Goal: Task Accomplishment & Management: Manage account settings

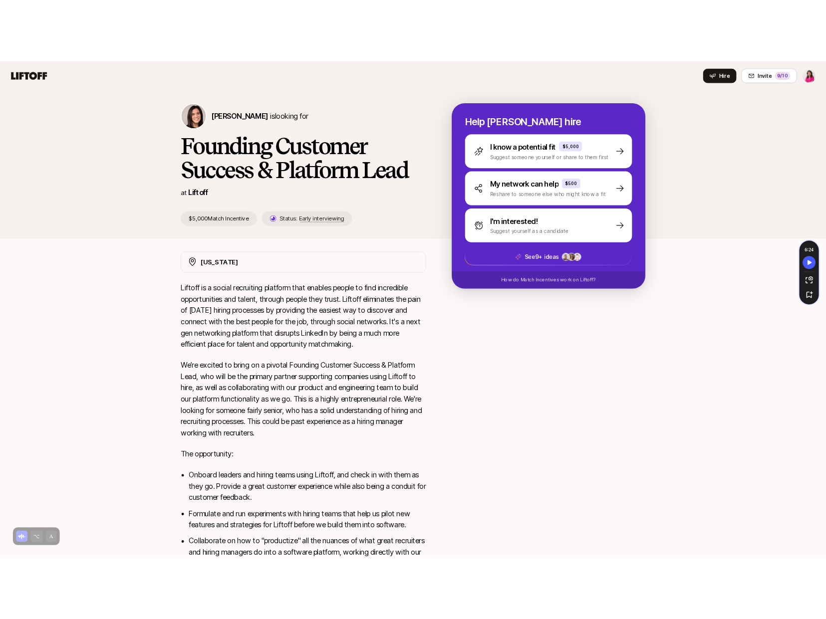
scroll to position [70, 0]
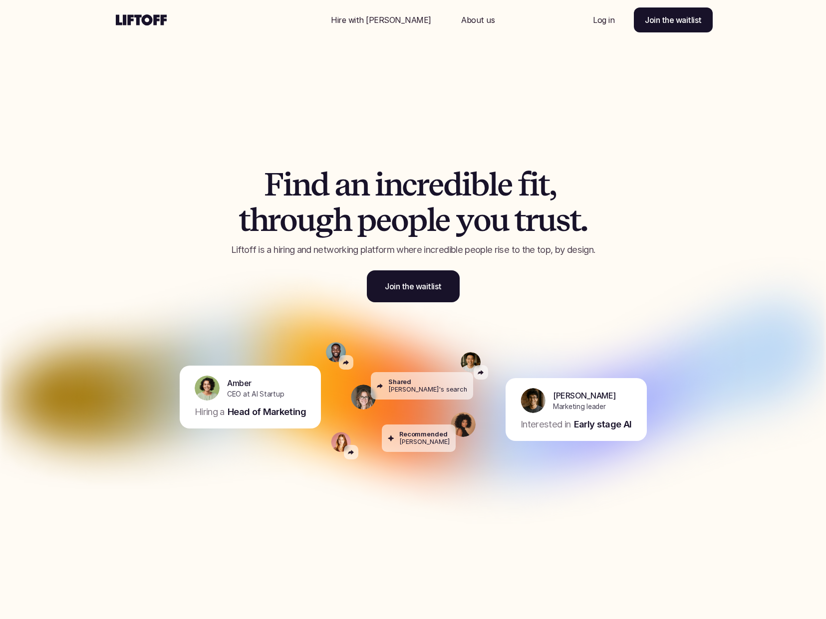
click at [375, 20] on p "Hire with Liftoff" at bounding box center [381, 20] width 100 height 12
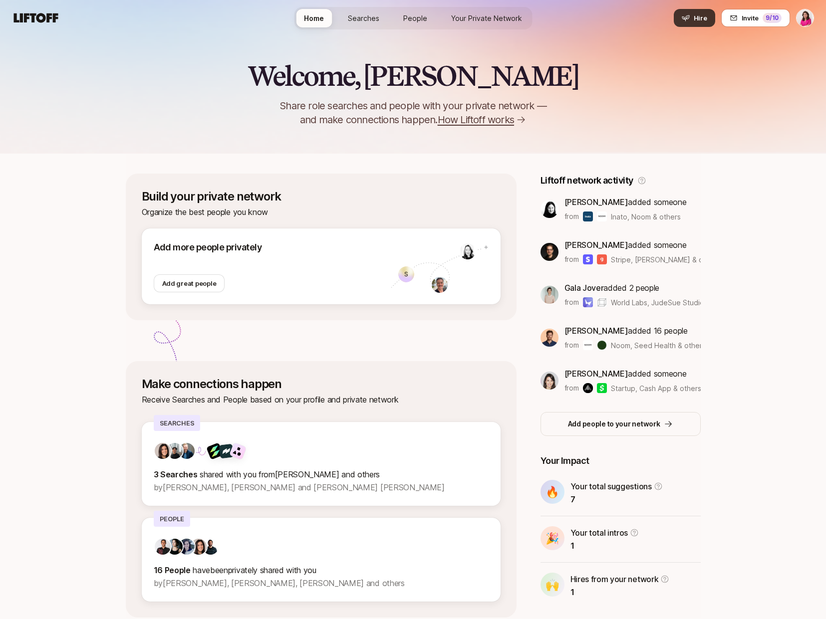
click at [698, 20] on span "Hire" at bounding box center [699, 18] width 13 height 10
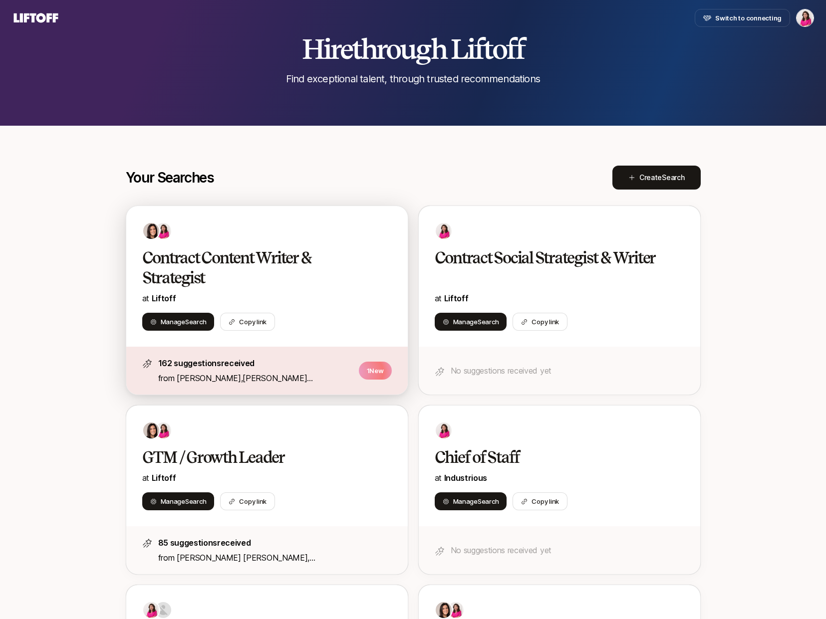
scroll to position [30, 0]
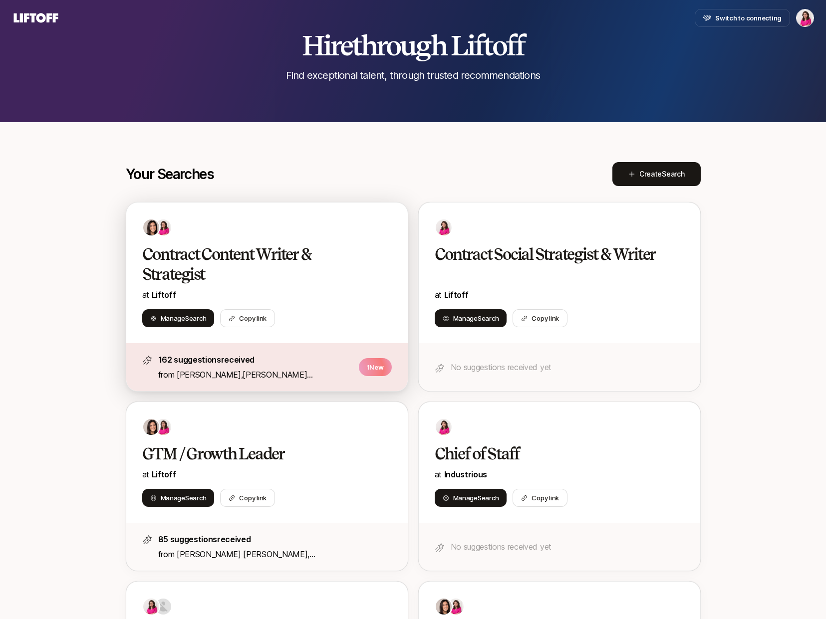
click at [279, 269] on h2 "Contract Content Writer & Strategist" at bounding box center [256, 264] width 228 height 40
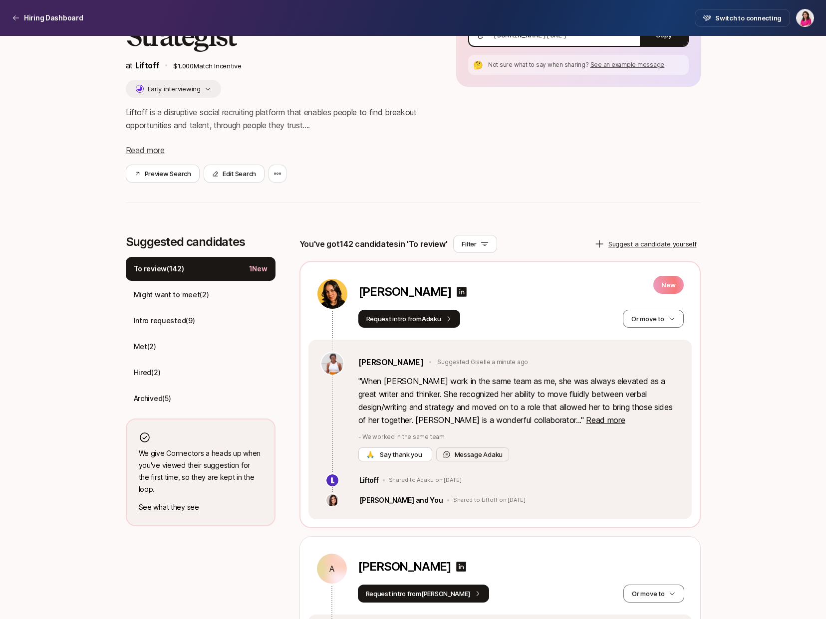
scroll to position [117, 0]
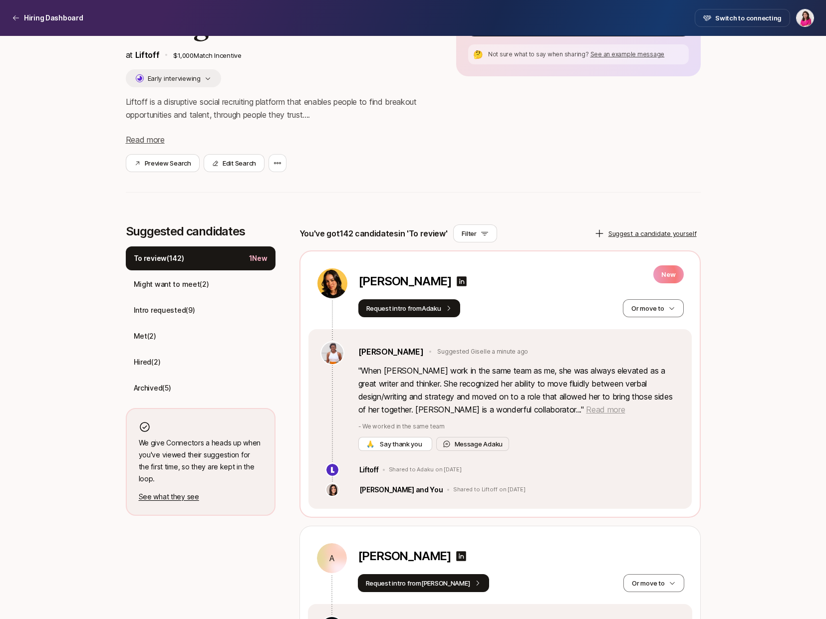
click at [586, 409] on span "Read more" at bounding box center [605, 410] width 39 height 10
click at [456, 281] on icon at bounding box center [461, 281] width 10 height 10
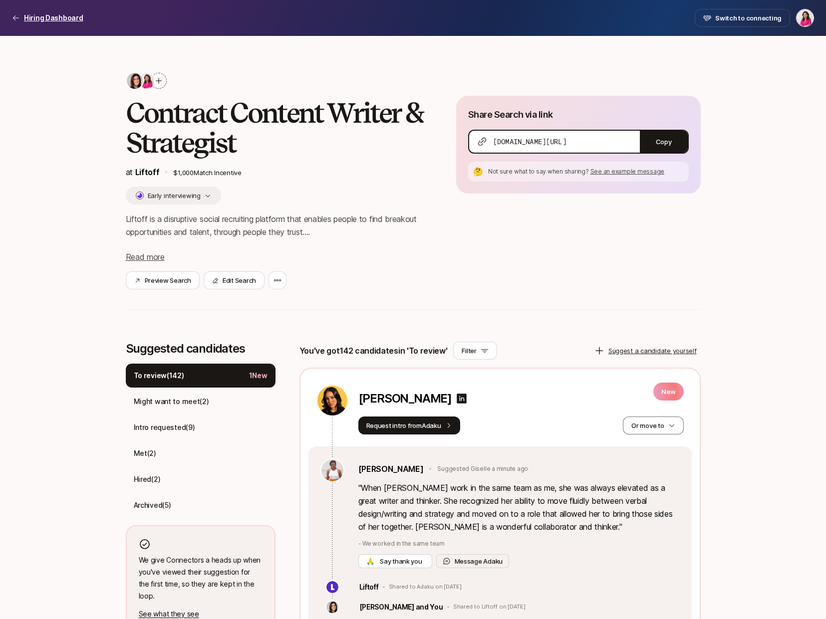
click at [41, 20] on p "Hiring Dashboard" at bounding box center [53, 18] width 59 height 12
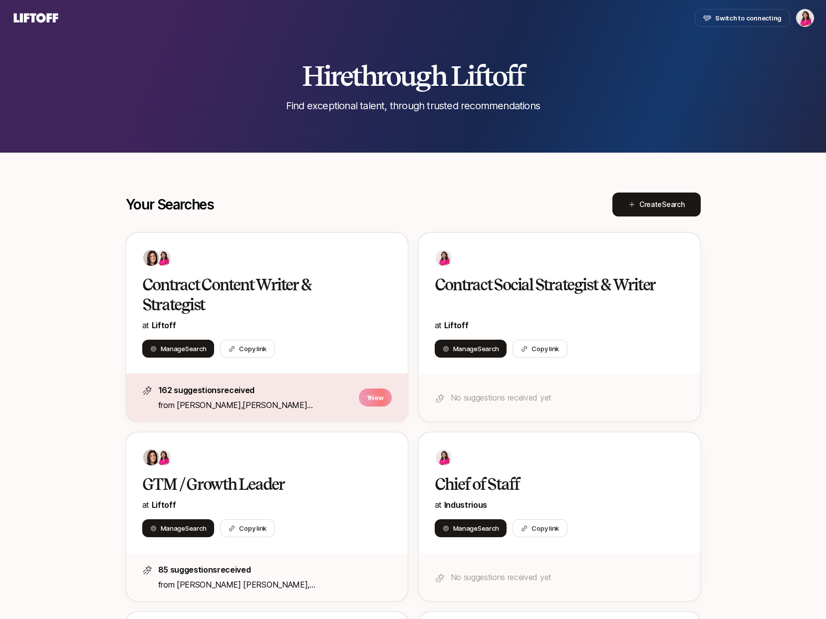
scroll to position [30, 0]
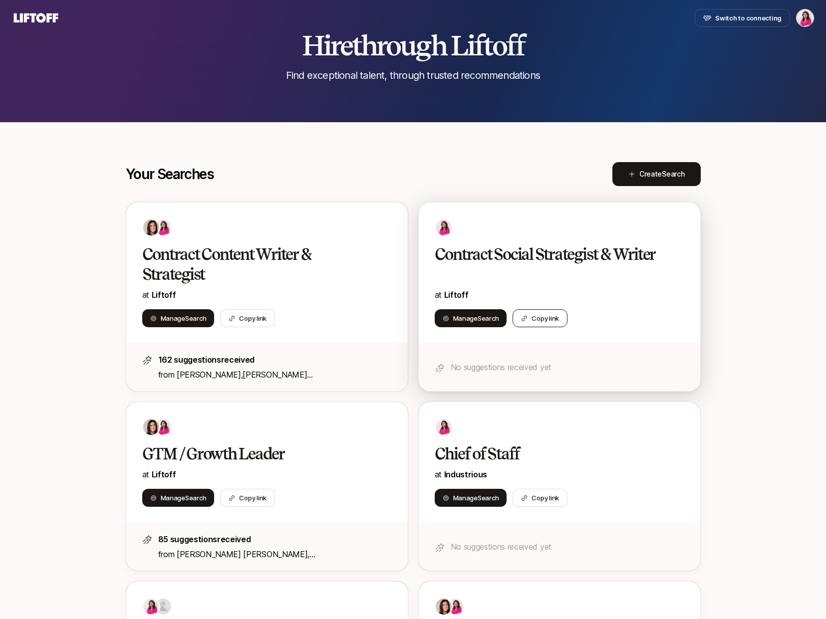
click at [534, 318] on button "Copy link" at bounding box center [539, 318] width 55 height 18
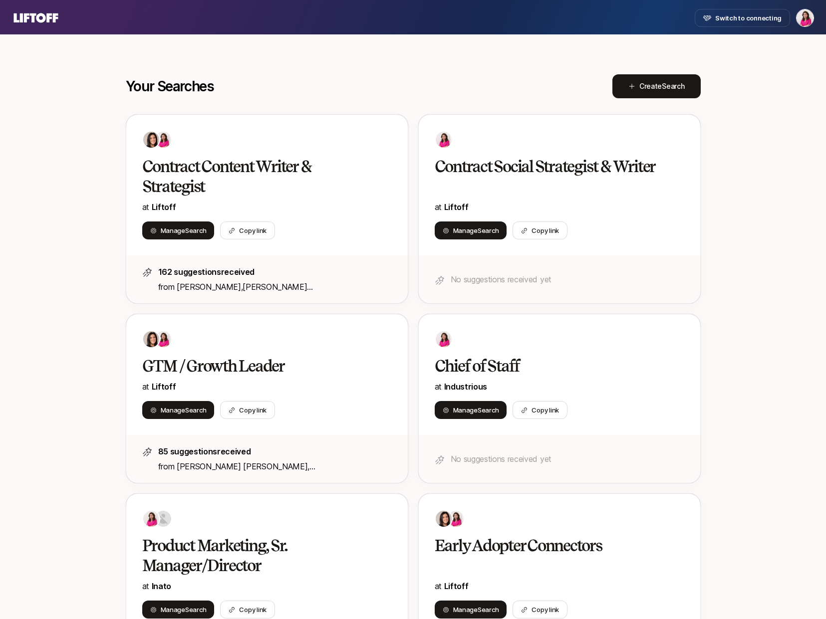
scroll to position [128, 0]
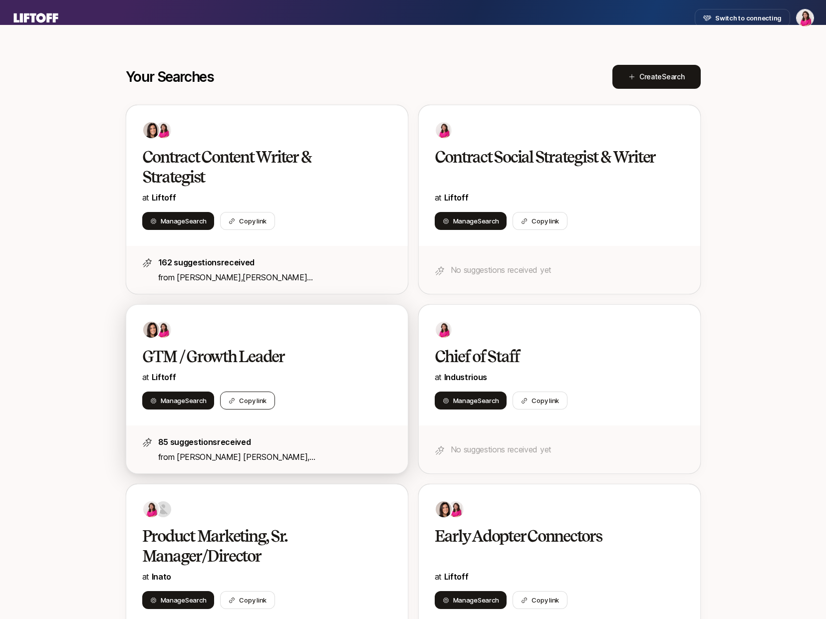
click at [251, 397] on button "Copy link" at bounding box center [247, 401] width 55 height 18
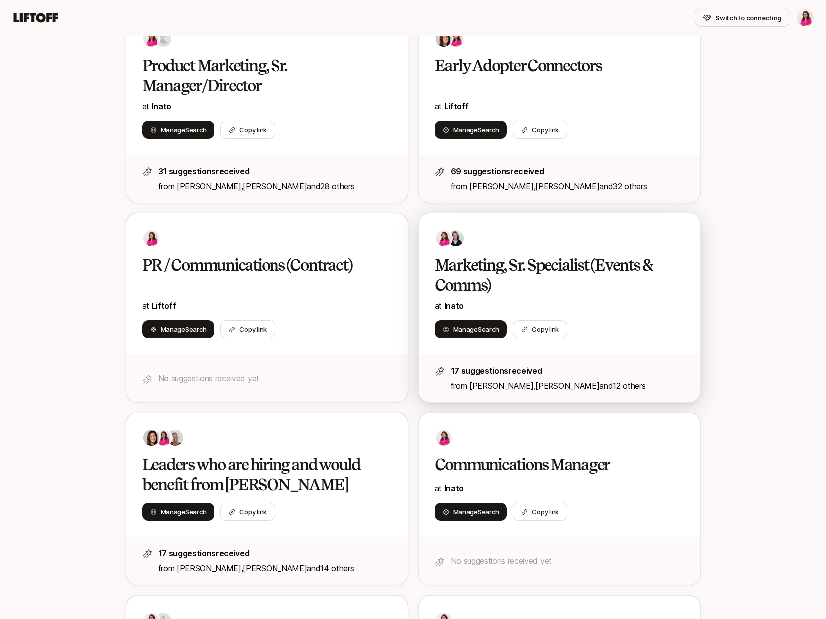
scroll to position [603, 0]
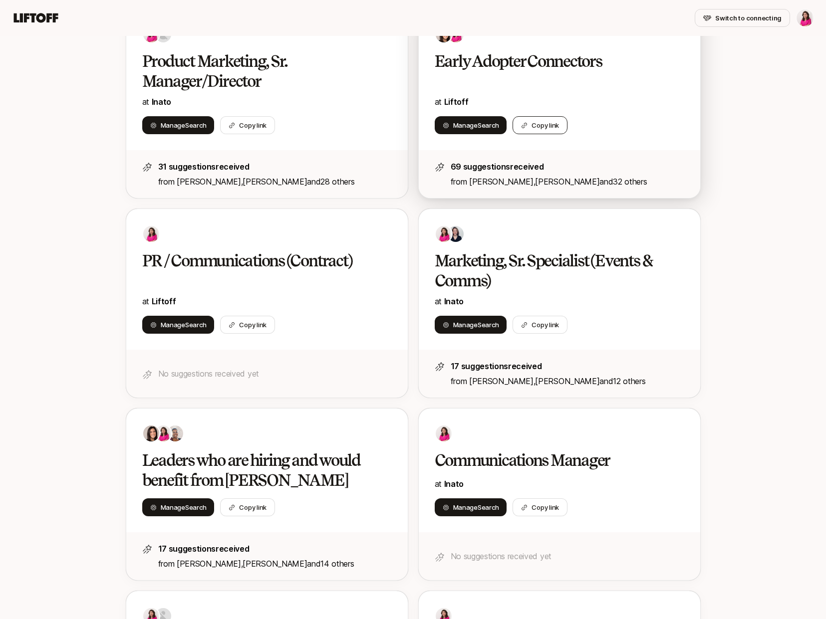
click at [545, 122] on button "Copy link" at bounding box center [539, 125] width 55 height 18
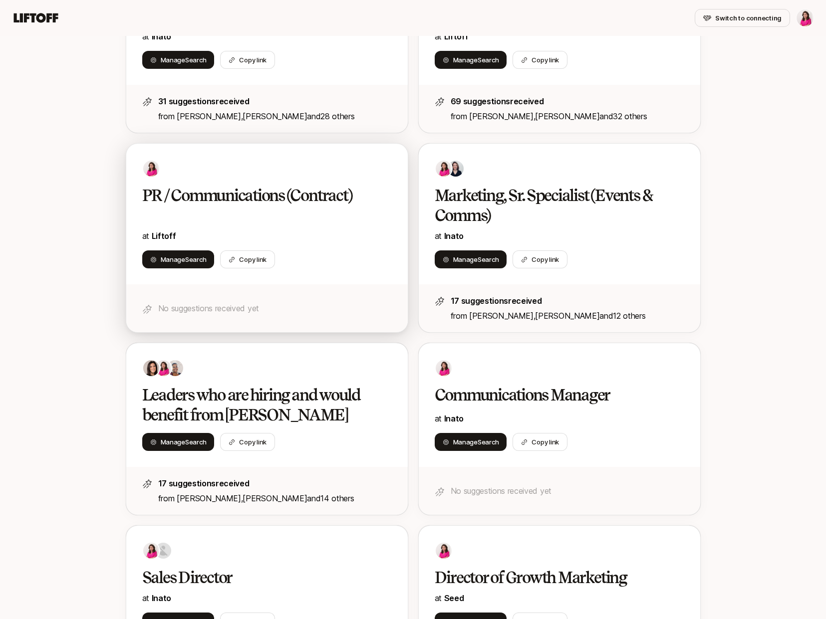
scroll to position [668, 0]
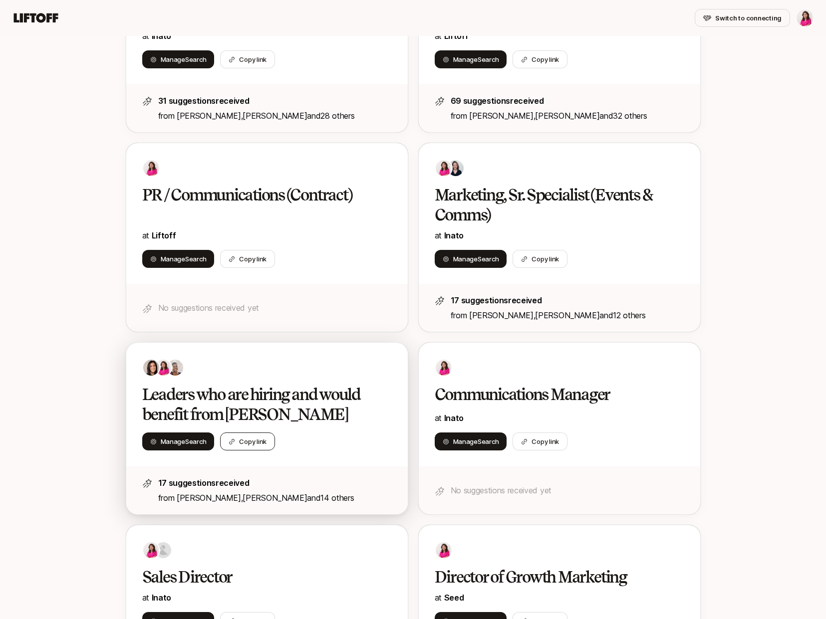
click at [257, 439] on button "Copy link" at bounding box center [247, 441] width 55 height 18
